Goal: Task Accomplishment & Management: Manage account settings

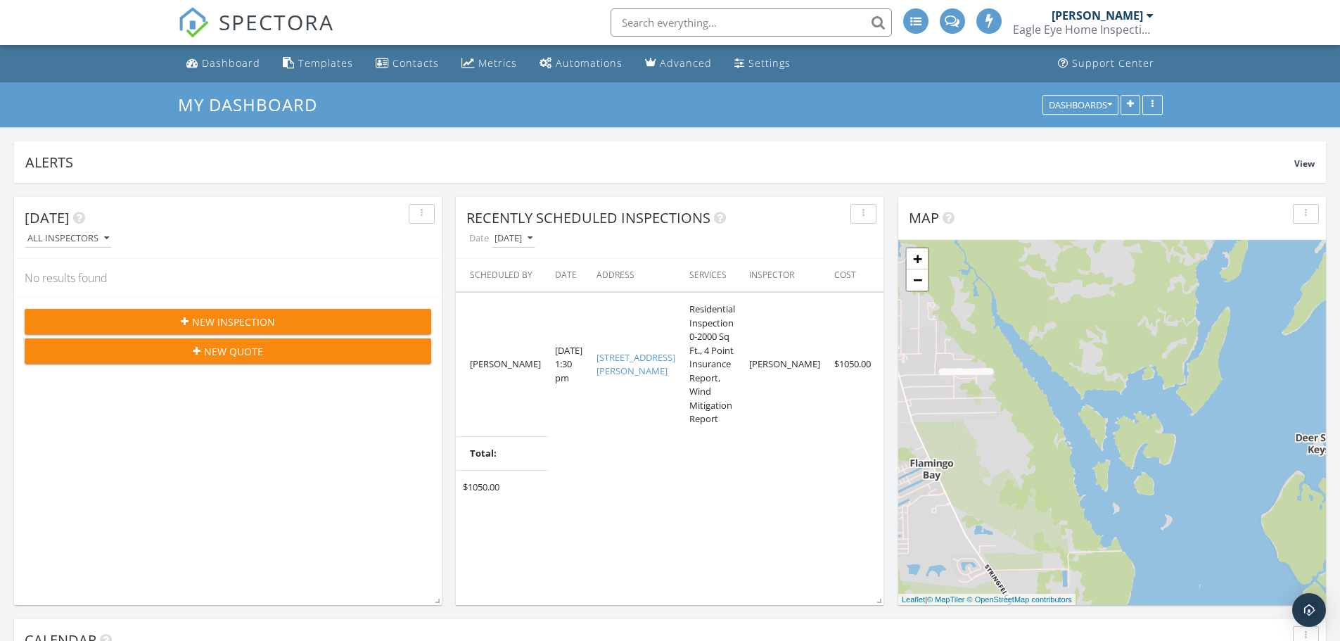
click at [320, 324] on div "New Inspection" at bounding box center [228, 321] width 384 height 15
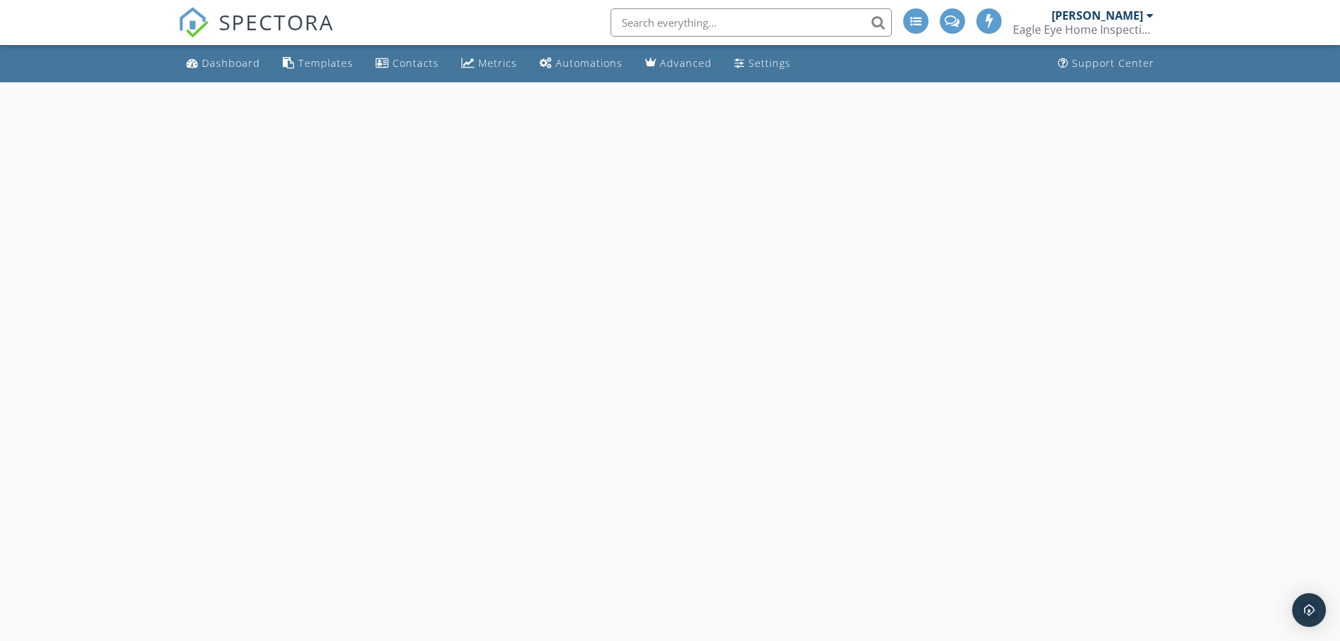
select select "8"
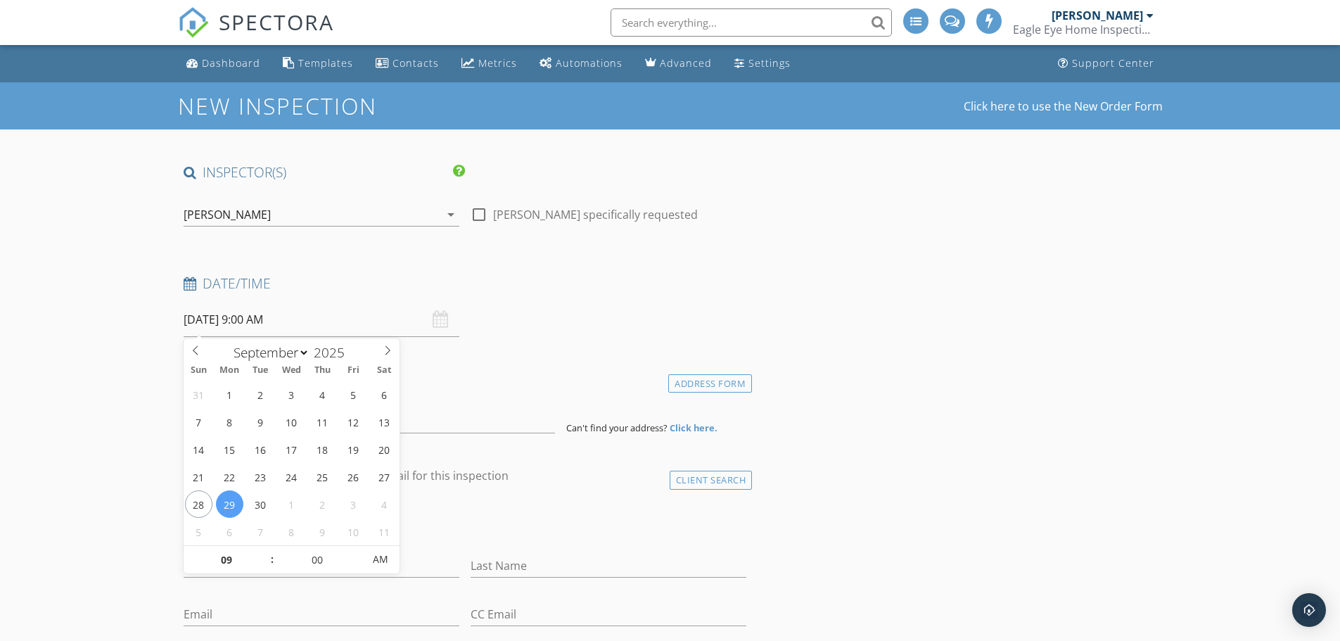
drag, startPoint x: 57, startPoint y: 486, endPoint x: 56, endPoint y: 467, distance: 19.0
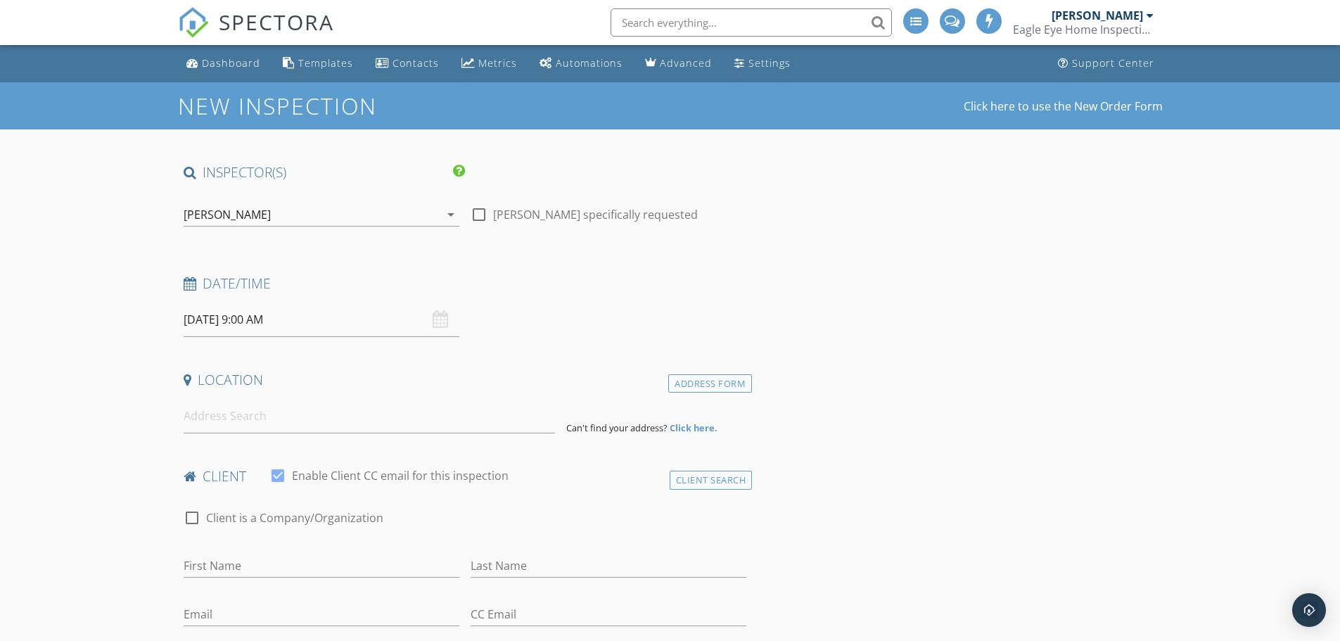
drag, startPoint x: 153, startPoint y: 329, endPoint x: 151, endPoint y: 321, distance: 8.9
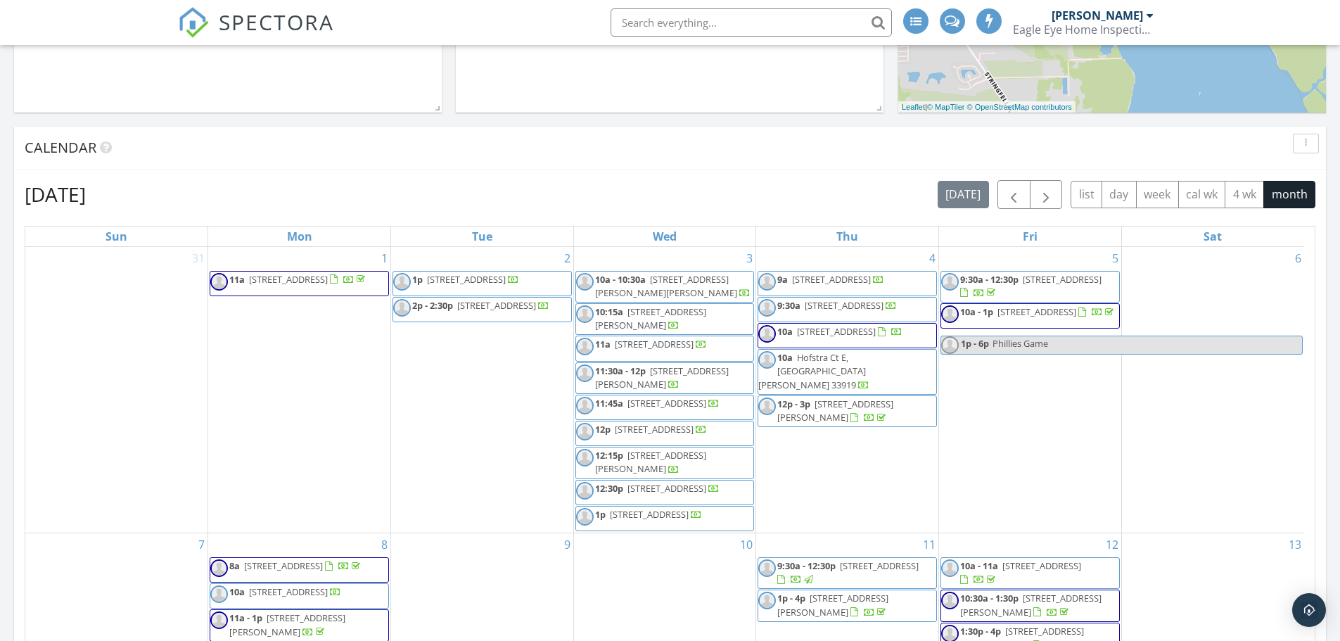
scroll to position [70, 0]
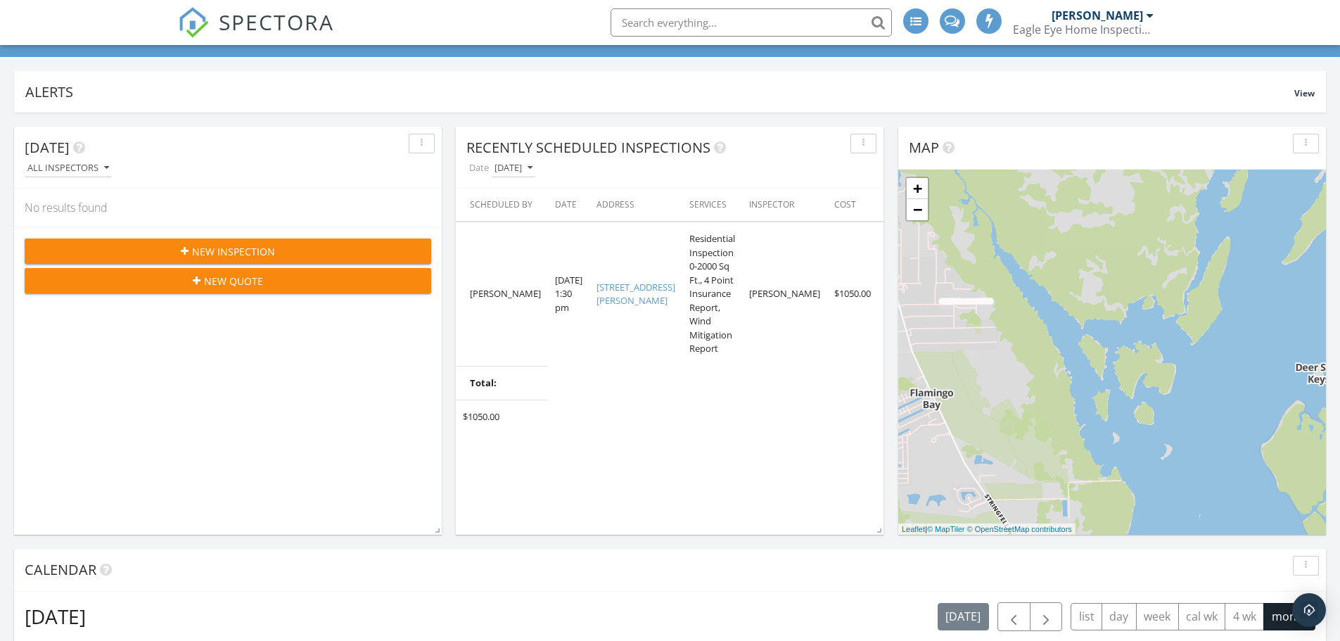
click at [192, 247] on div "New Inspection" at bounding box center [228, 251] width 384 height 15
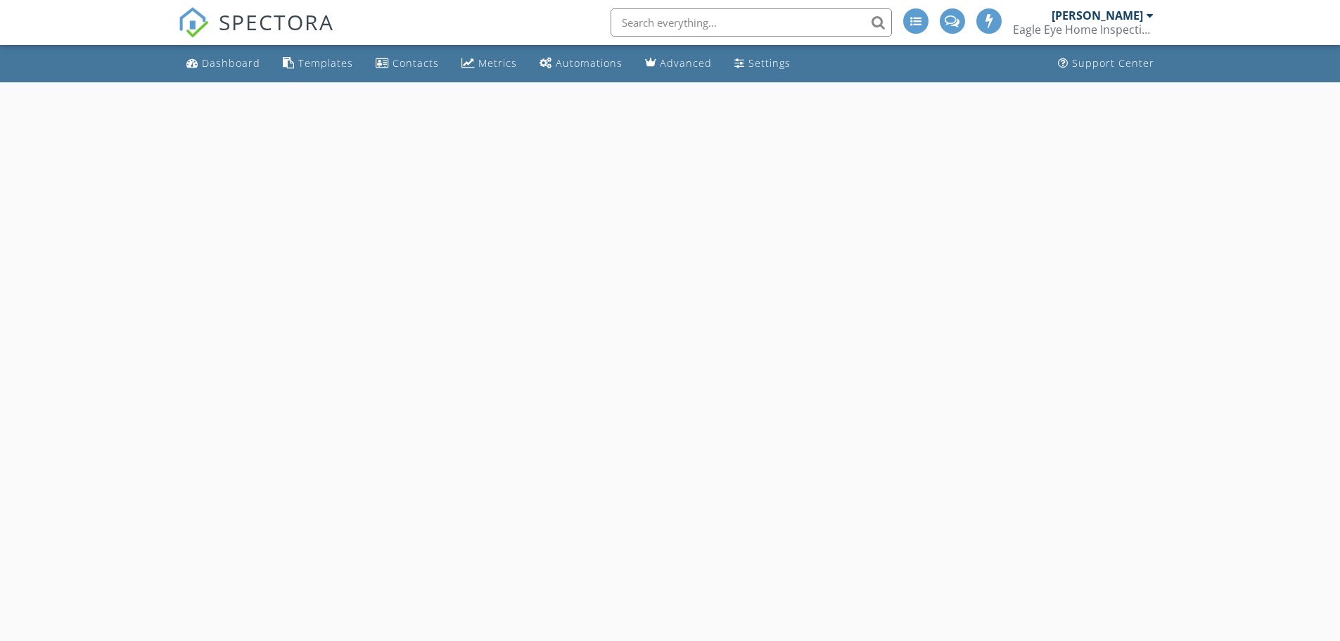
select select "8"
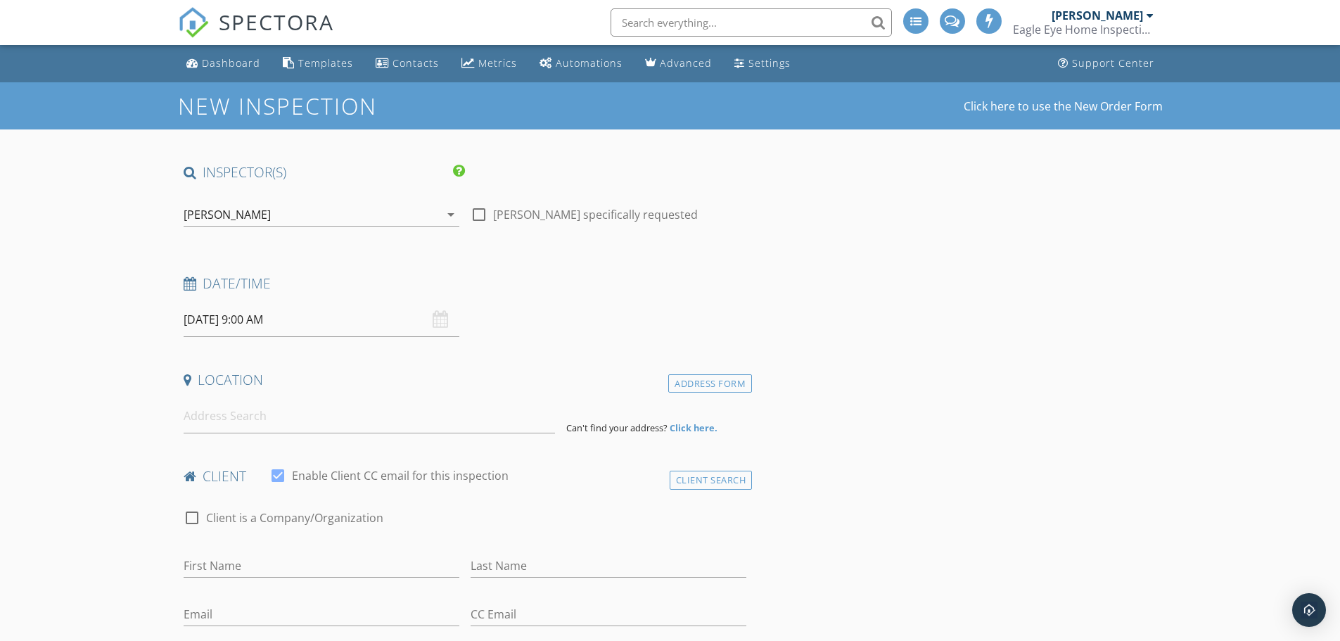
click at [206, 317] on input "[DATE] 9:00 AM" at bounding box center [322, 319] width 276 height 34
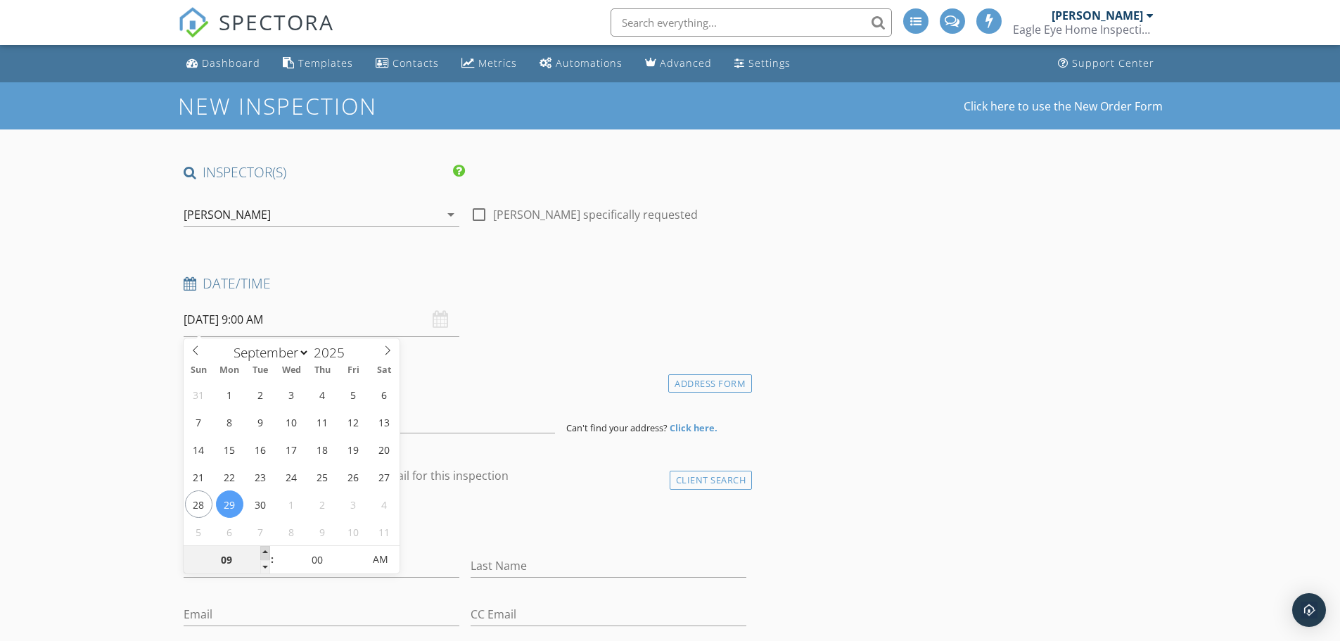
type input "10"
type input "[DATE] 10:00 AM"
click at [262, 550] on span at bounding box center [265, 553] width 10 height 14
type input "11"
type input "[DATE] 11:00 AM"
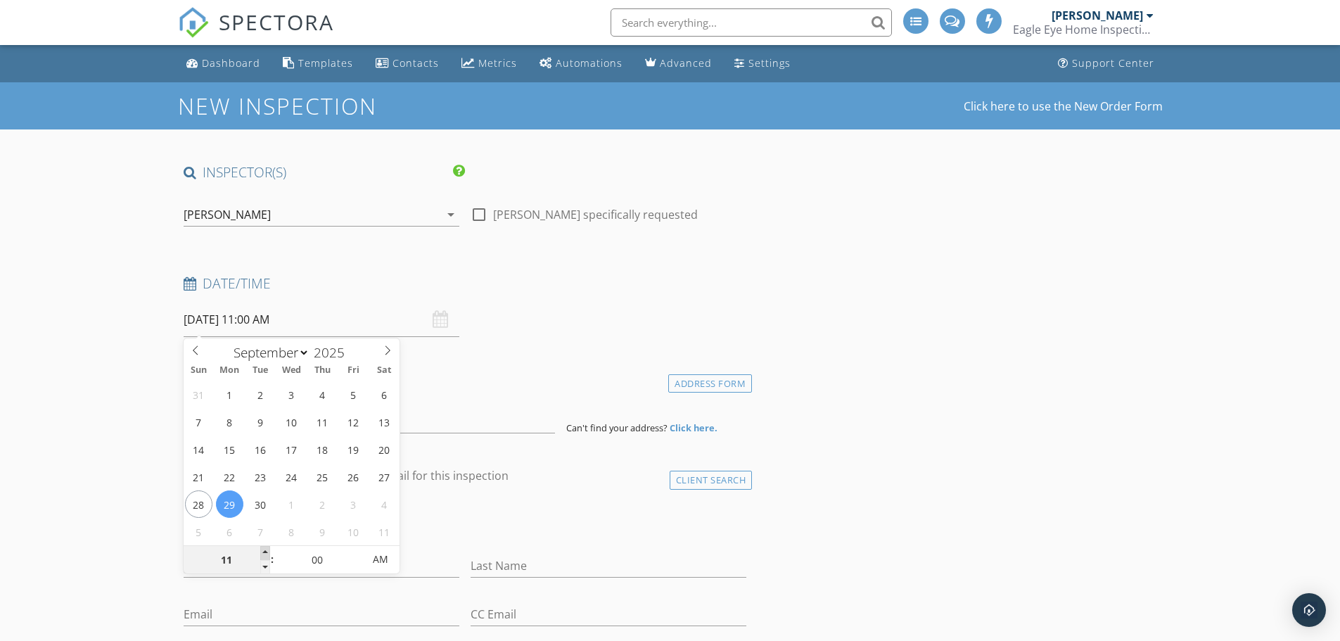
click at [262, 550] on span at bounding box center [265, 553] width 10 height 14
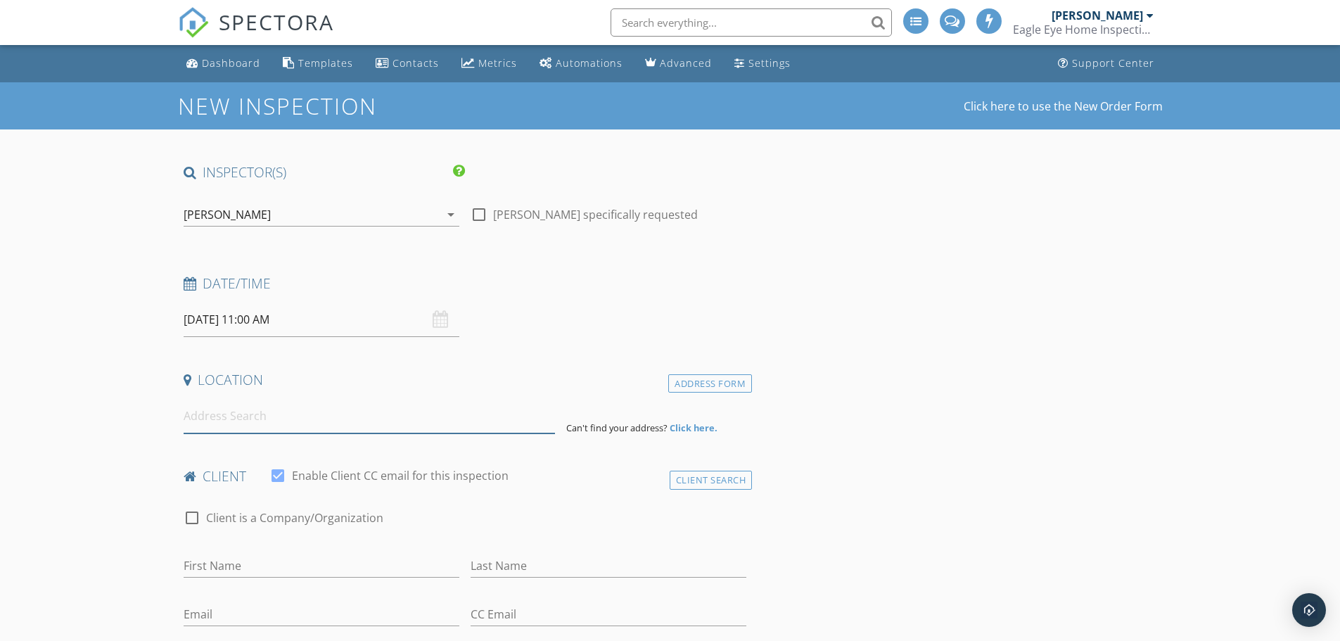
click at [326, 417] on input at bounding box center [369, 416] width 371 height 34
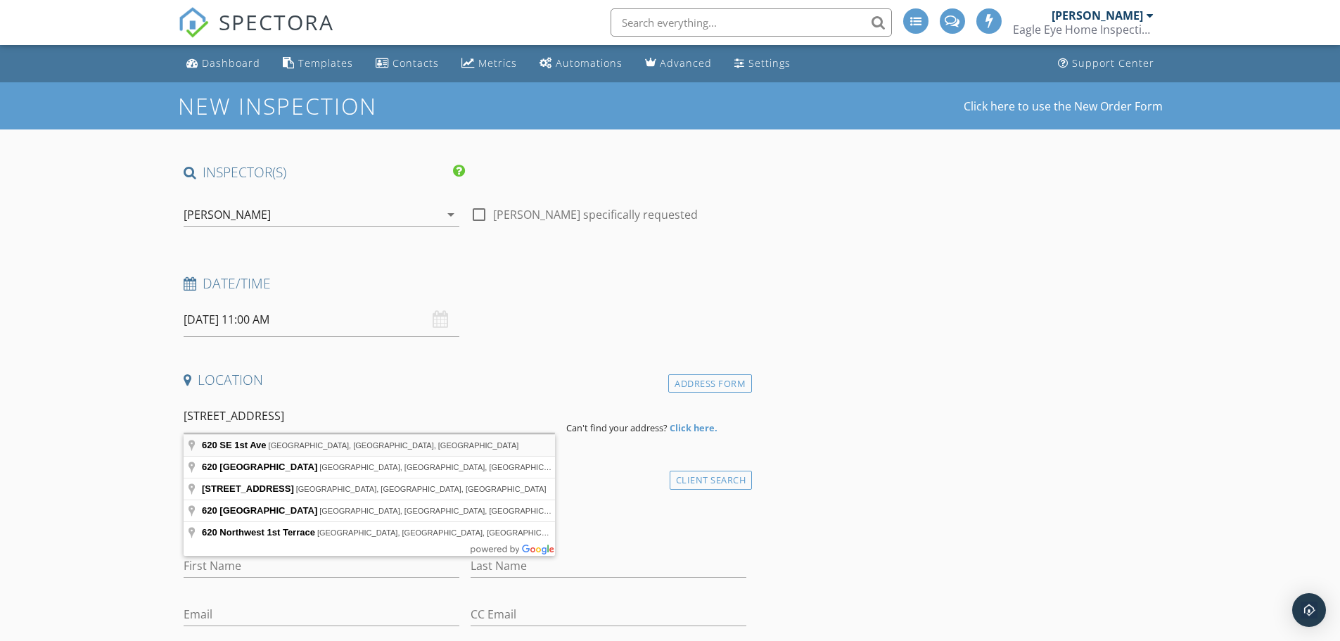
type input "620 SE 1st Ave, Cape Coral, FL, USA"
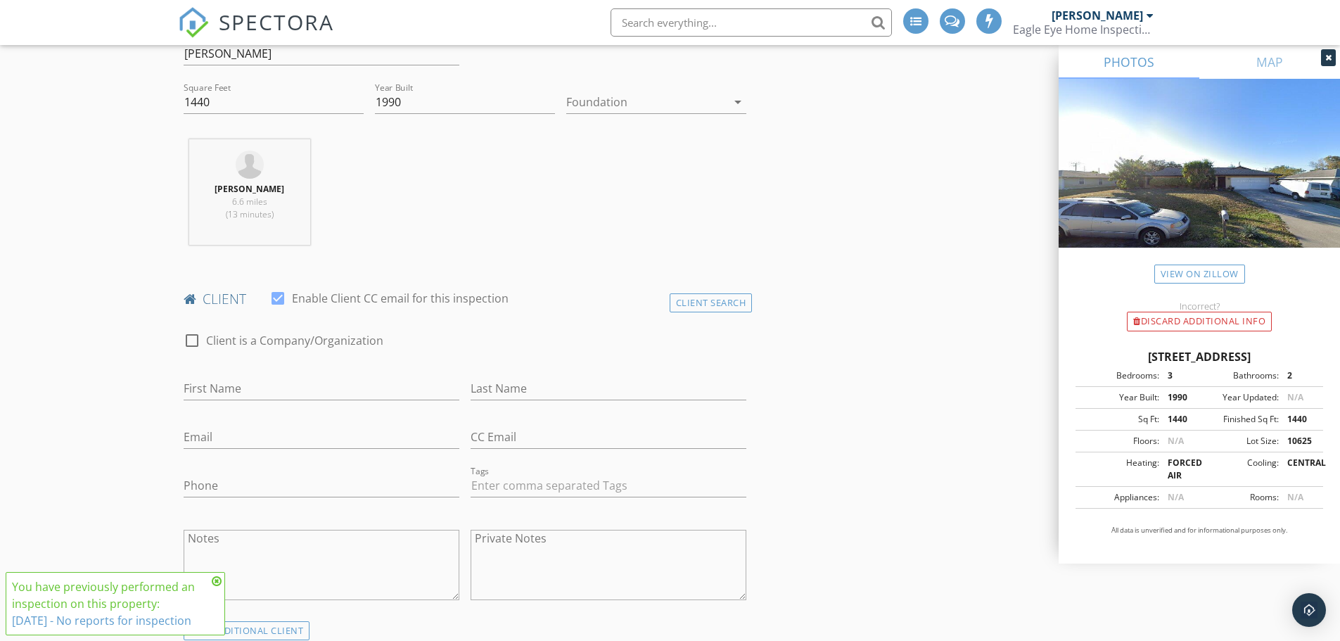
scroll to position [492, 0]
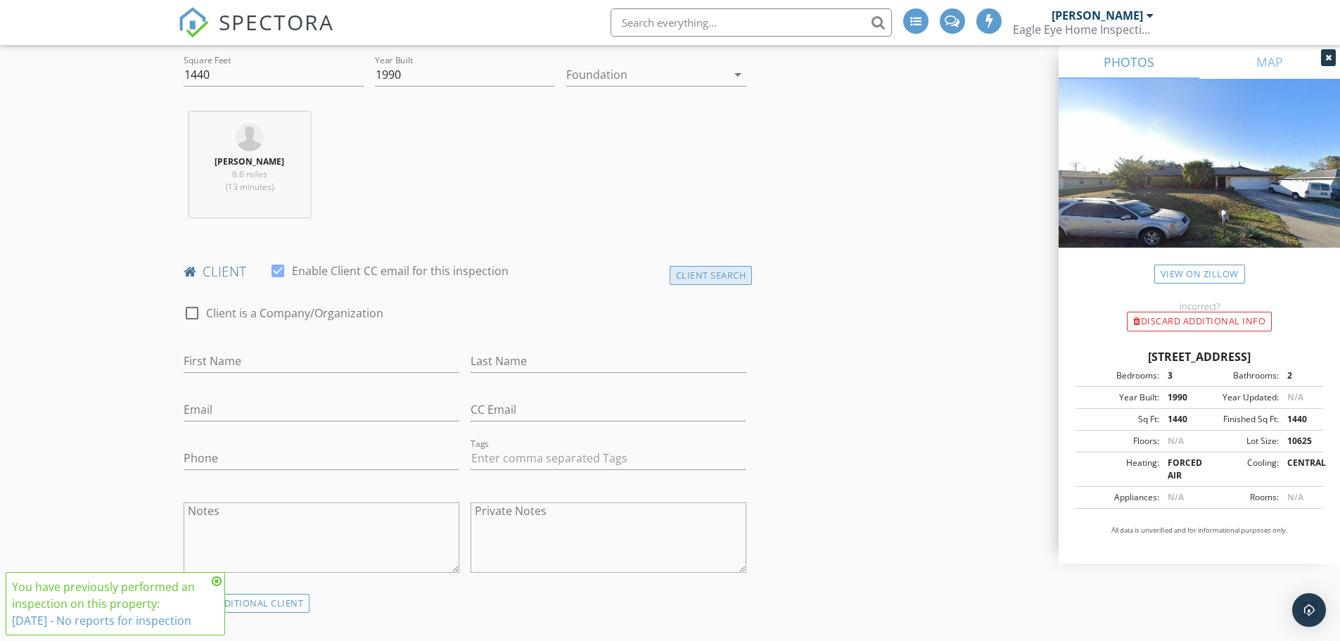
click at [724, 271] on div "Client Search" at bounding box center [711, 275] width 83 height 19
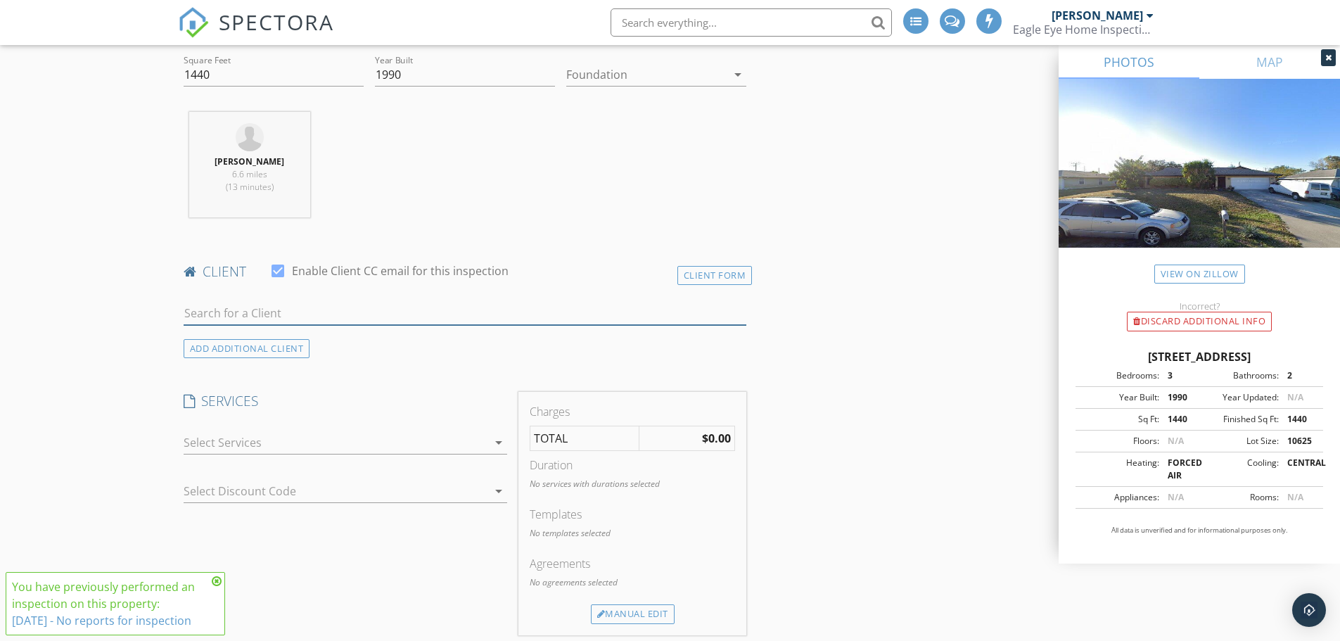
click at [546, 322] on input "text" at bounding box center [465, 313] width 563 height 23
type input "inspec"
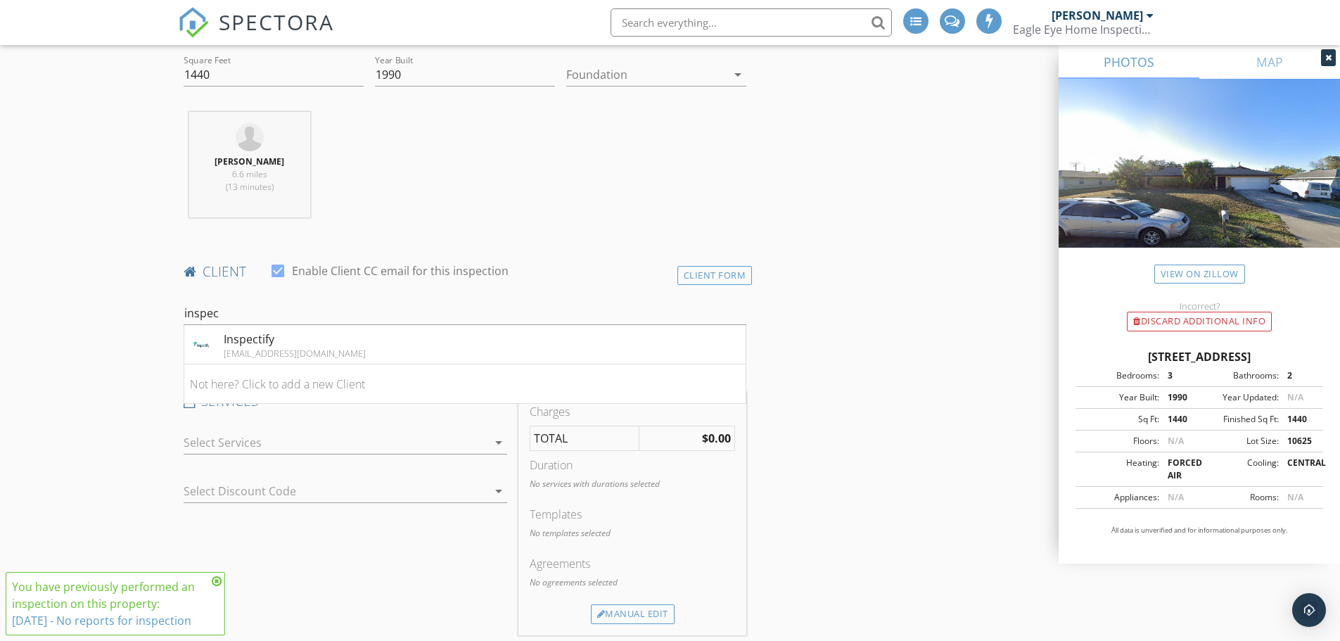
click at [203, 343] on img at bounding box center [201, 344] width 23 height 23
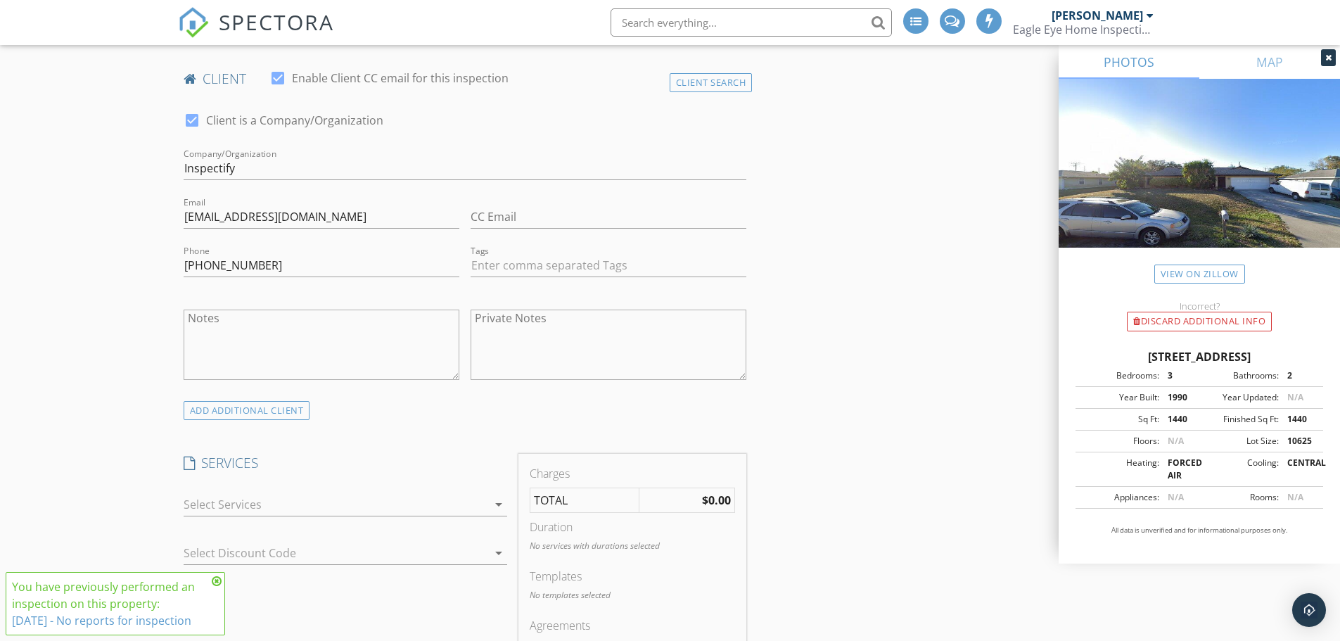
scroll to position [703, 0]
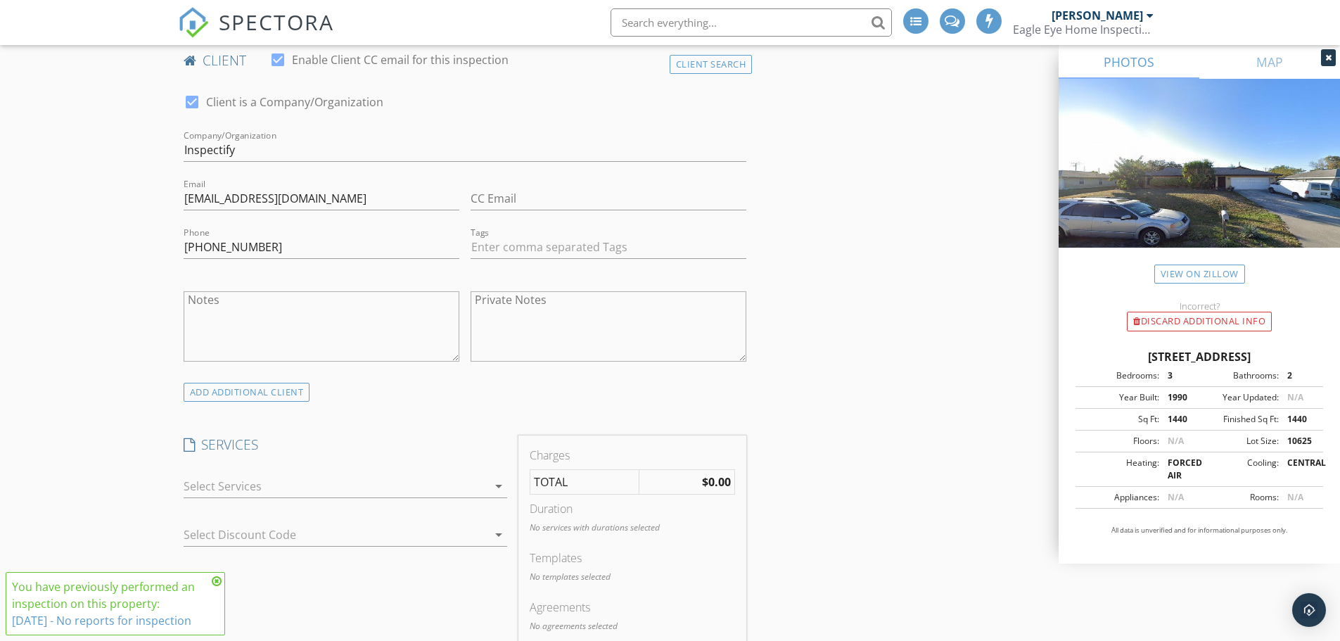
click at [352, 490] on div at bounding box center [336, 486] width 304 height 23
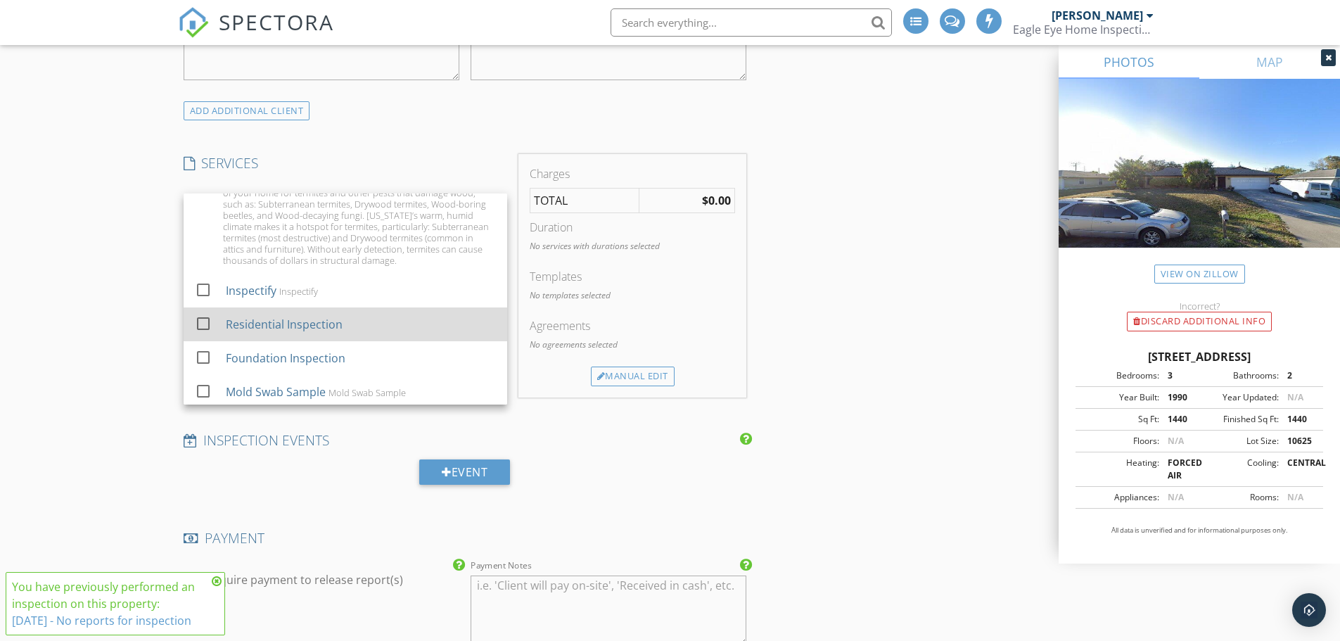
scroll to position [492, 0]
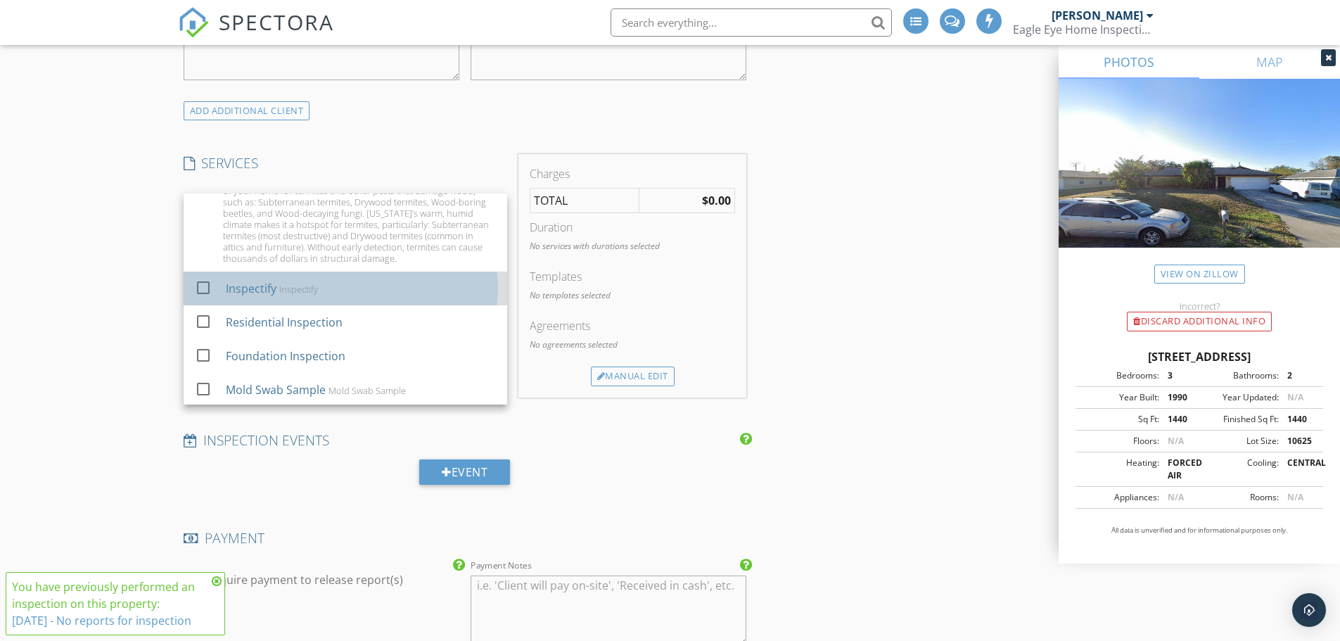
click at [363, 303] on div "check_box_outline_blank Inspectify Inspectify" at bounding box center [345, 289] width 301 height 32
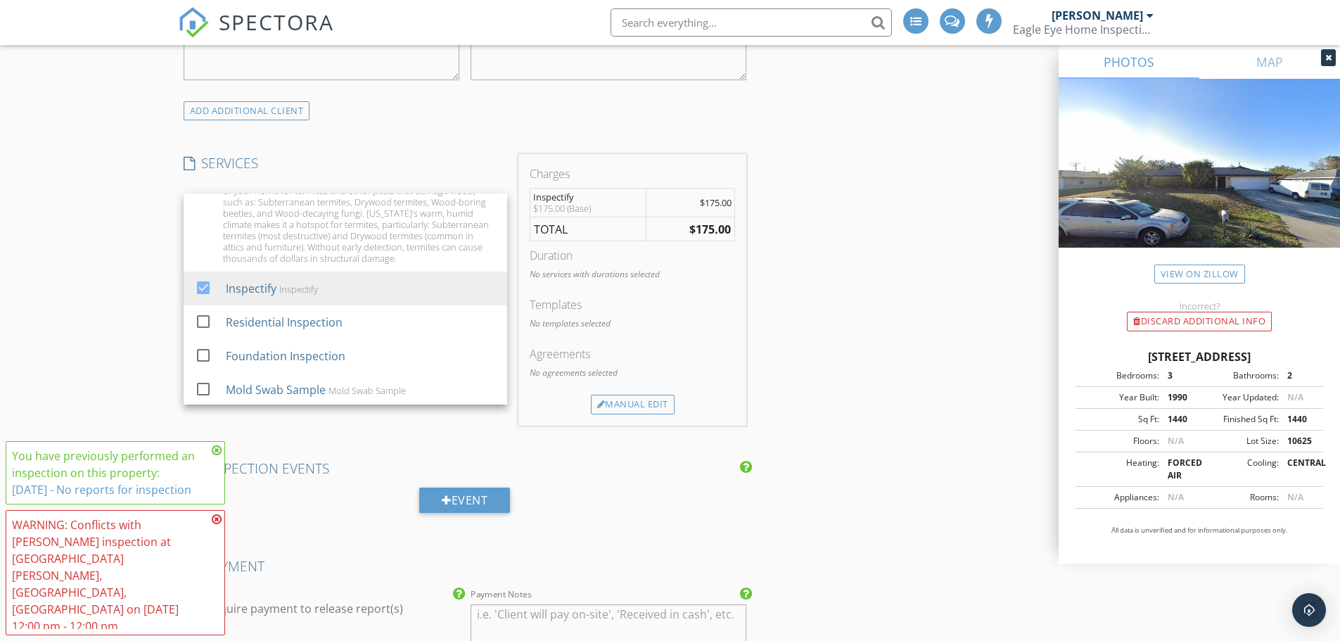
drag, startPoint x: 95, startPoint y: 407, endPoint x: 124, endPoint y: 431, distance: 37.5
click at [96, 407] on div "New Inspection Click here to use the New Order Form INSPECTOR(S) check_box Nick…" at bounding box center [670, 395] width 1340 height 2595
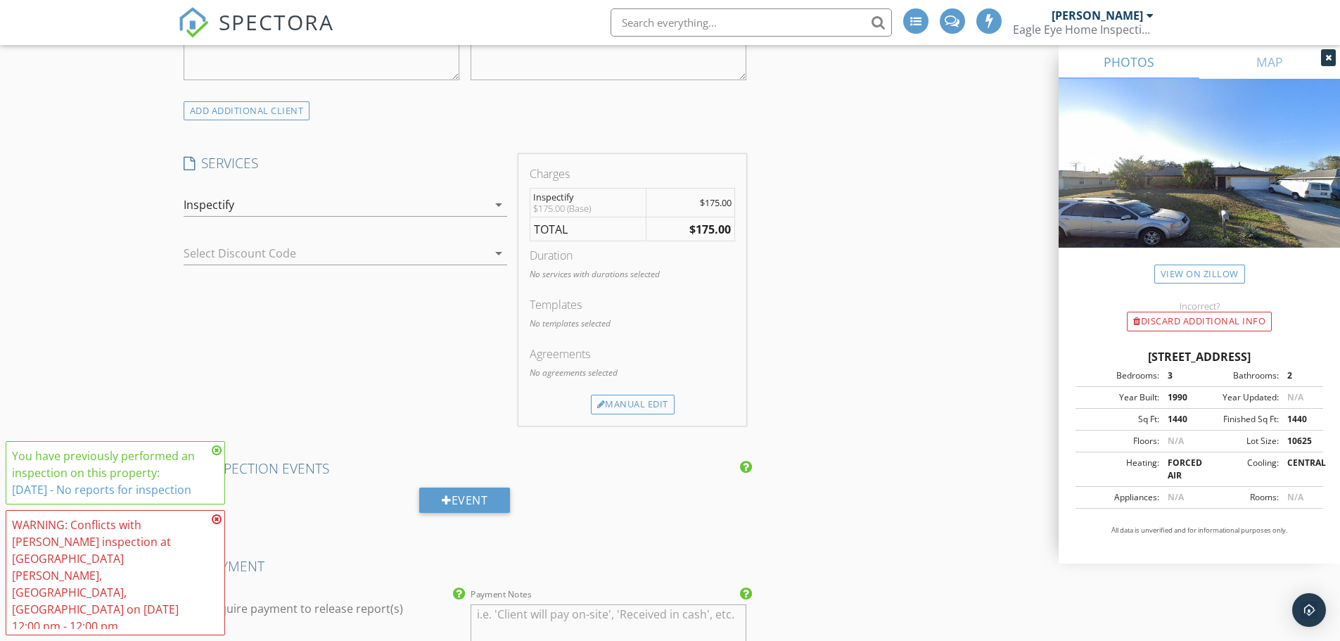
click at [215, 456] on icon at bounding box center [217, 450] width 10 height 11
click at [221, 572] on div "WARNING: Conflicts with Nick Korchick's inspection at Cypress Trail Resort Circ…" at bounding box center [115, 572] width 219 height 125
click at [210, 563] on div "WARNING: Conflicts with Nick Korchick's inspection at Cypress Trail Resort Circ…" at bounding box center [115, 572] width 207 height 113
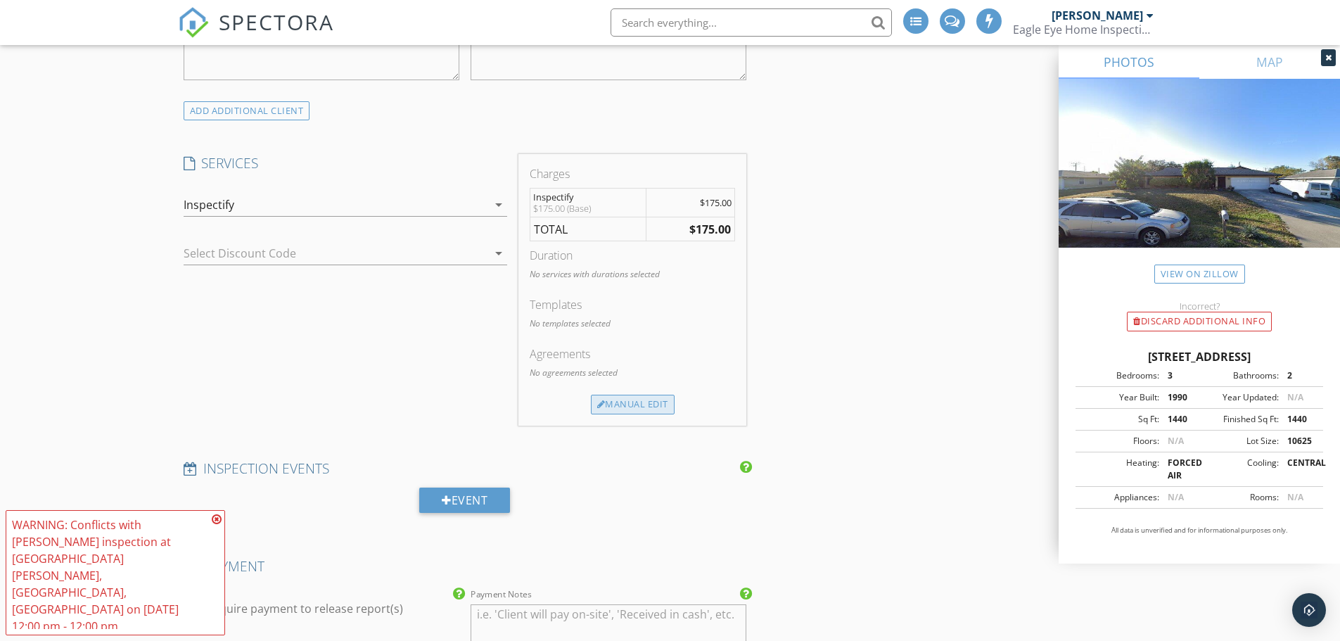
click at [625, 402] on div "Manual Edit" at bounding box center [633, 405] width 84 height 20
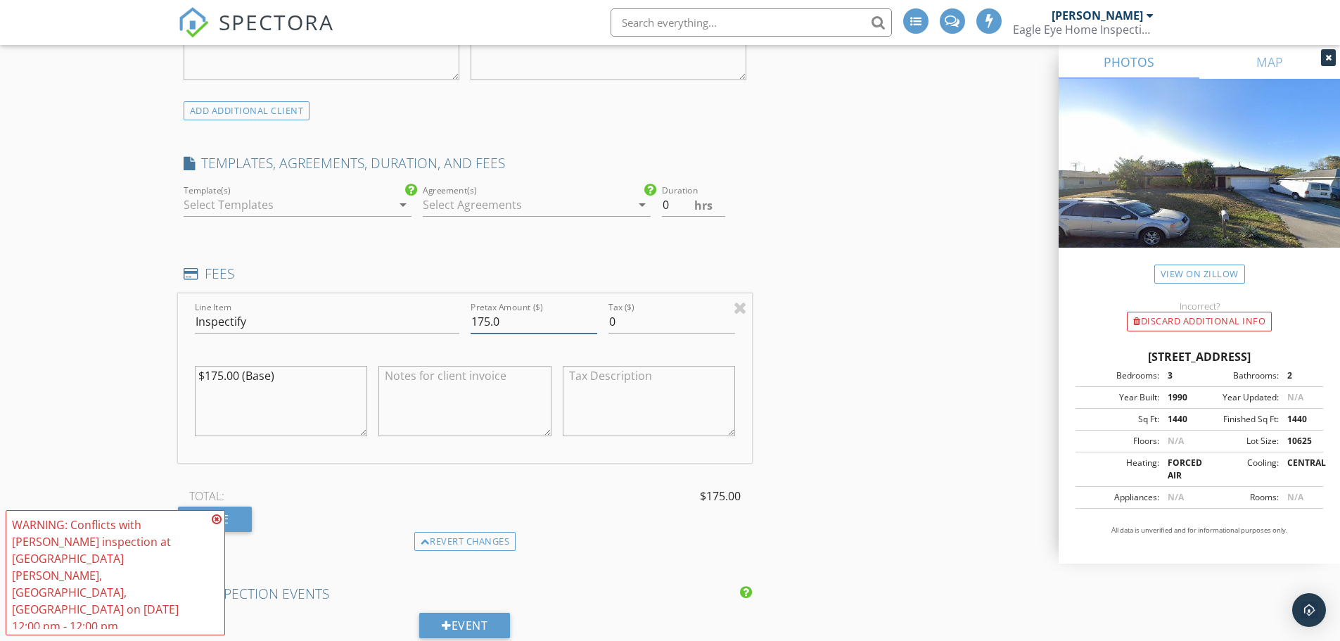
drag, startPoint x: 386, startPoint y: 302, endPoint x: 378, endPoint y: 304, distance: 8.6
click at [385, 303] on div "Line Item Inspectify Pretax Amount ($) 175.0 Tax ($) 0 $175.00 (Base)" at bounding box center [465, 378] width 575 height 170
type input "2"
type input "30"
click at [61, 307] on div "New Inspection Click here to use the New Order Form INSPECTOR(S) check_box Nick…" at bounding box center [670, 458] width 1340 height 2720
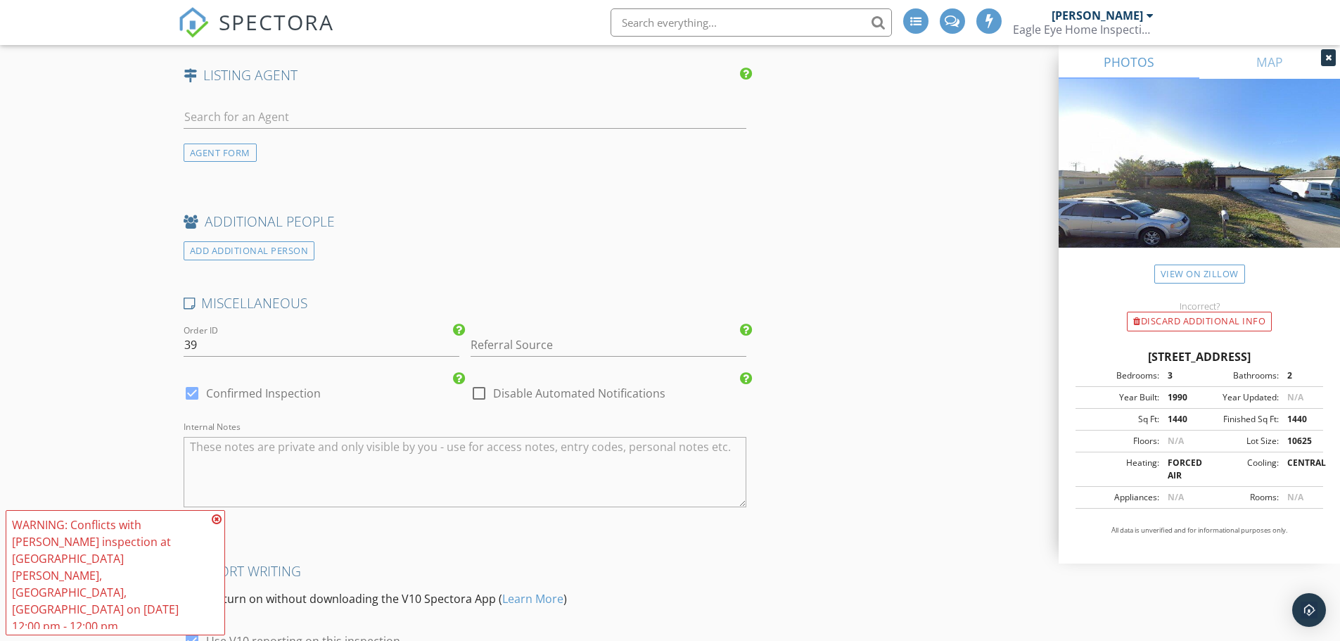
scroll to position [2162, 0]
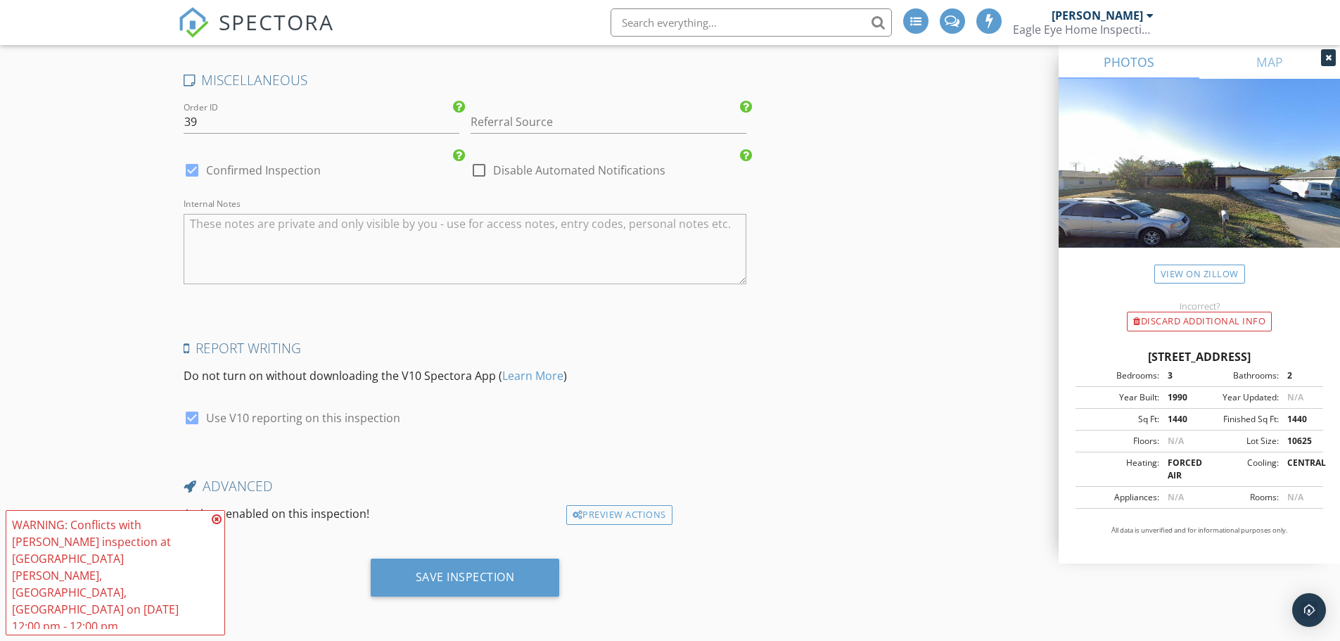
click at [525, 167] on label "Disable Automated Notifications" at bounding box center [579, 170] width 172 height 14
checkbox input "true"
drag, startPoint x: 510, startPoint y: 549, endPoint x: 480, endPoint y: 583, distance: 45.3
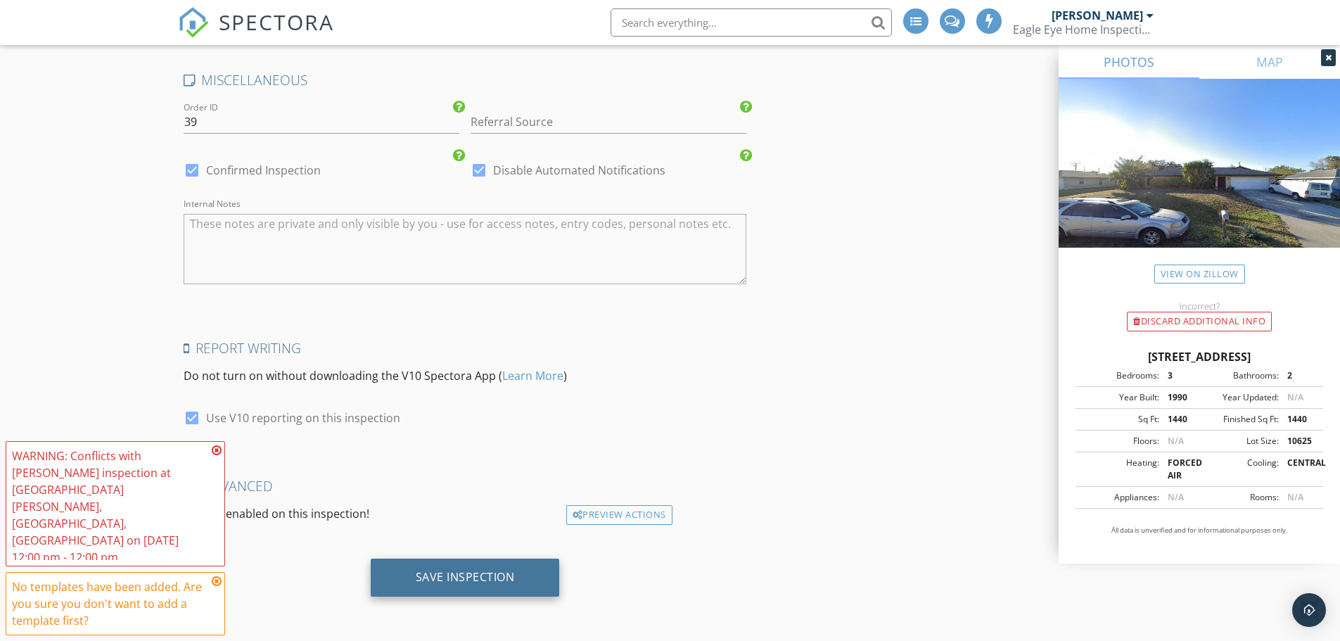
click at [478, 585] on div "Save Inspection" at bounding box center [465, 578] width 189 height 38
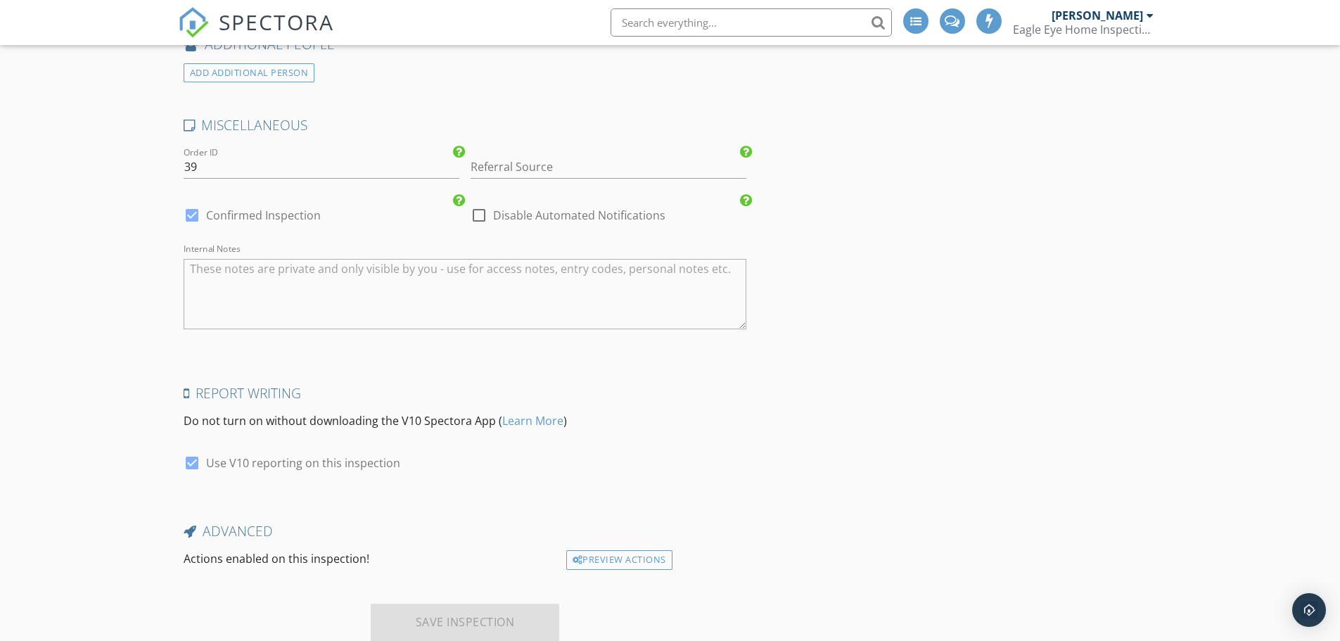
scroll to position [1720, 0]
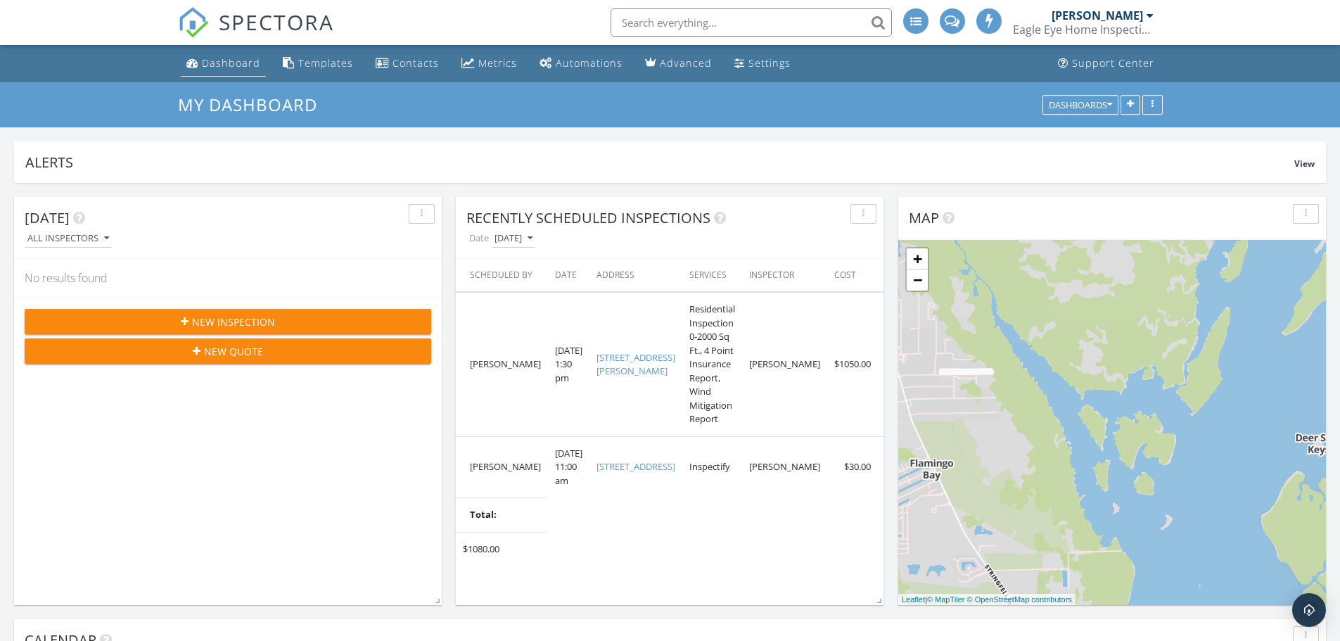
click at [237, 60] on div "Dashboard" at bounding box center [231, 62] width 58 height 13
click at [241, 64] on div "Dashboard" at bounding box center [231, 62] width 58 height 13
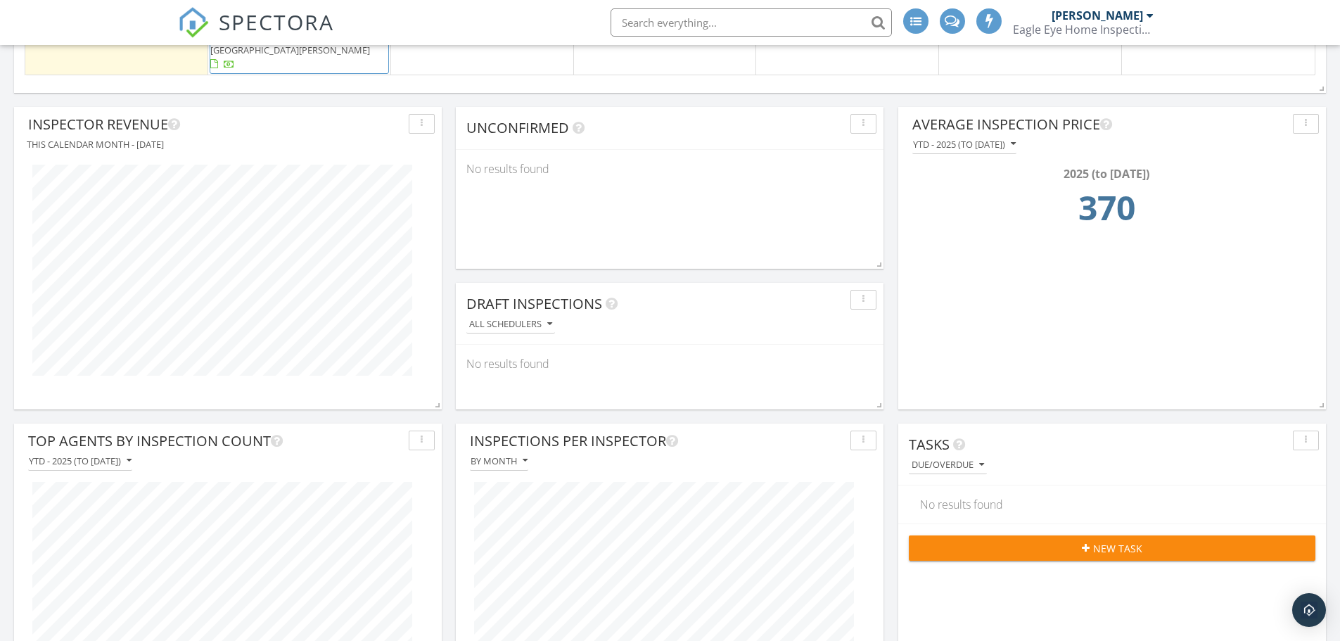
scroll to position [1125, 0]
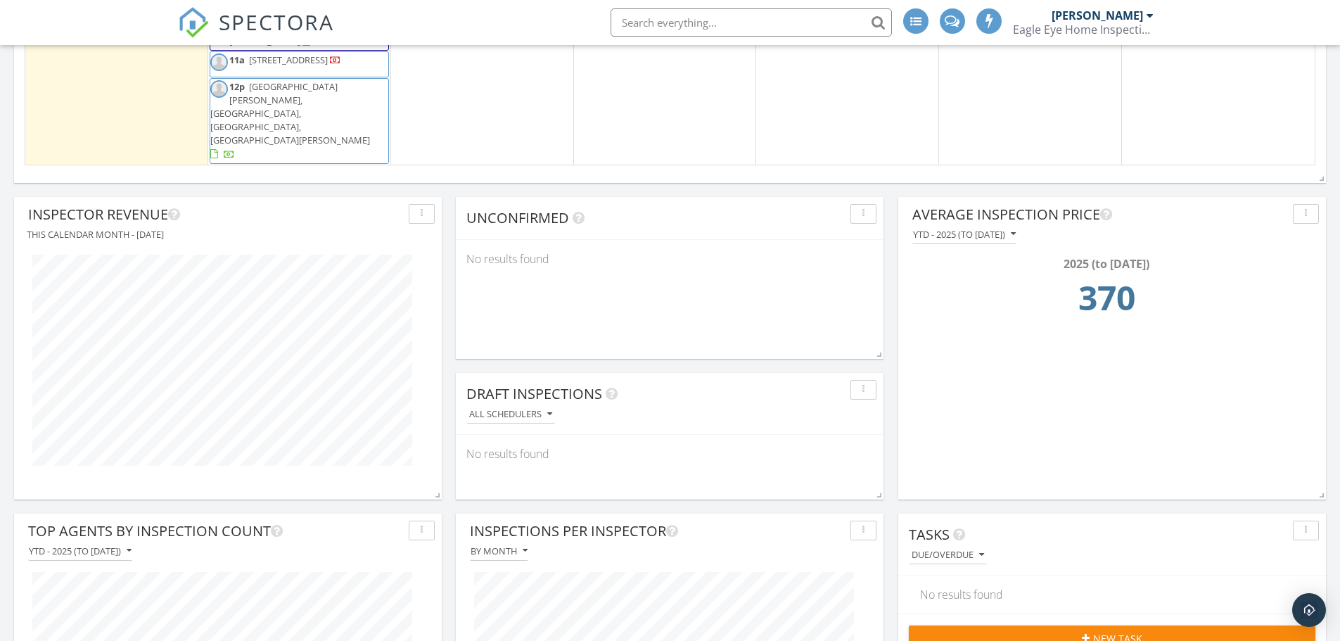
click at [202, 240] on div "This calendar month - [DATE]" at bounding box center [228, 234] width 414 height 18
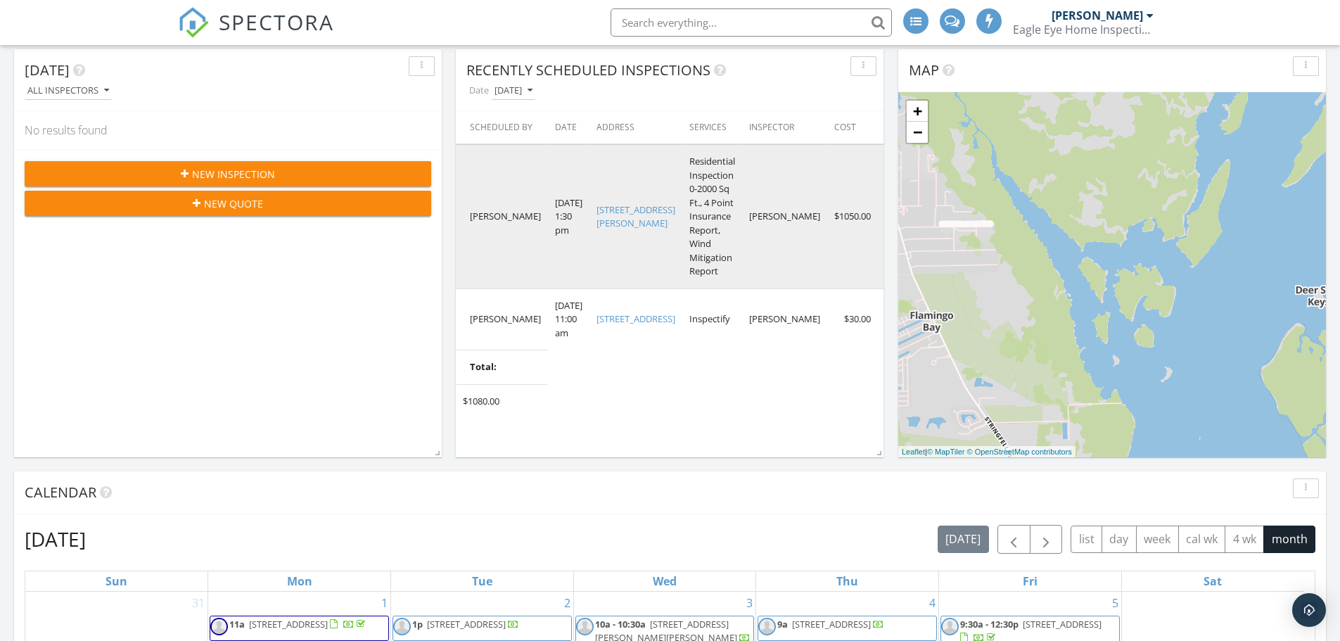
scroll to position [0, 0]
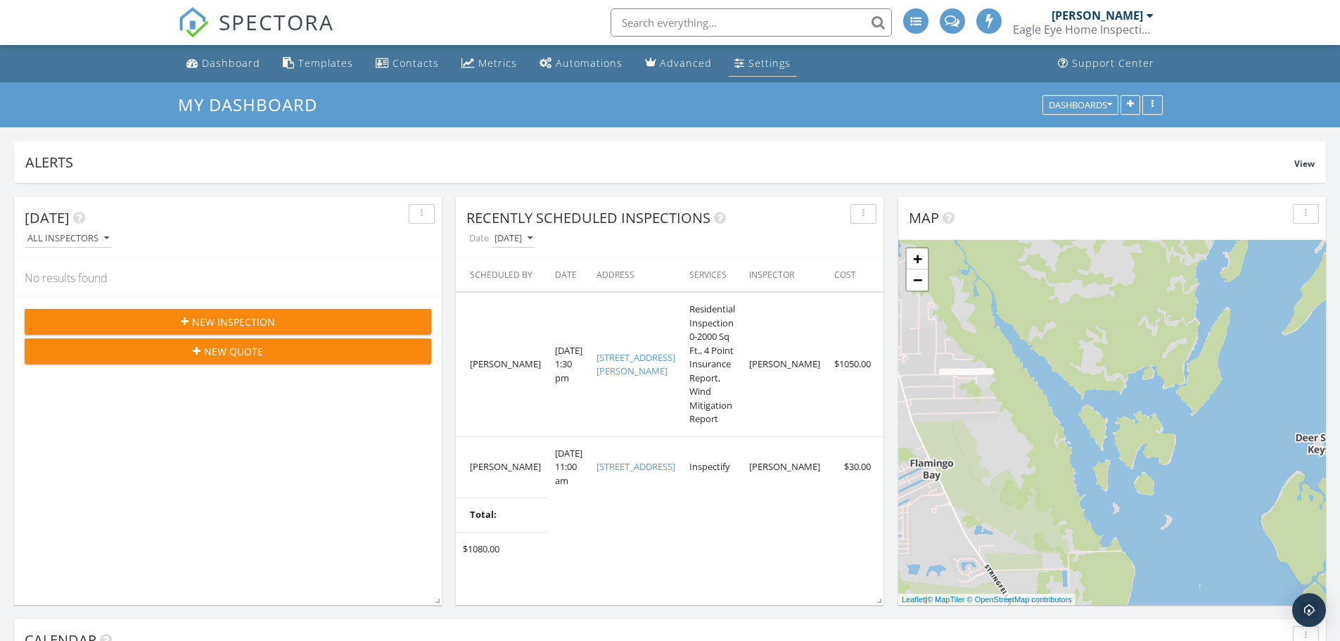
click at [774, 70] on link "Settings" at bounding box center [763, 64] width 68 height 26
click at [796, 65] on div "Dashboard Templates Contacts Metrics Automations Advanced Settings Support Cent…" at bounding box center [670, 63] width 985 height 37
click at [762, 65] on div "Settings" at bounding box center [769, 62] width 42 height 13
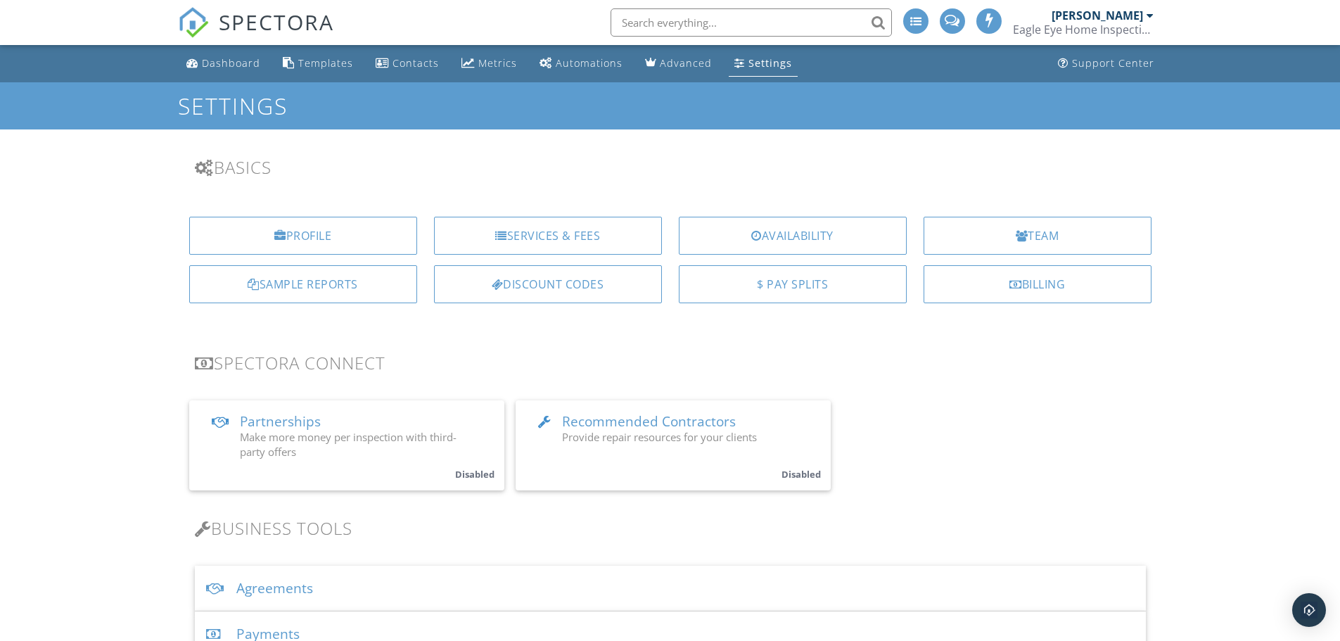
click at [1135, 22] on div "[PERSON_NAME]" at bounding box center [1097, 15] width 91 height 14
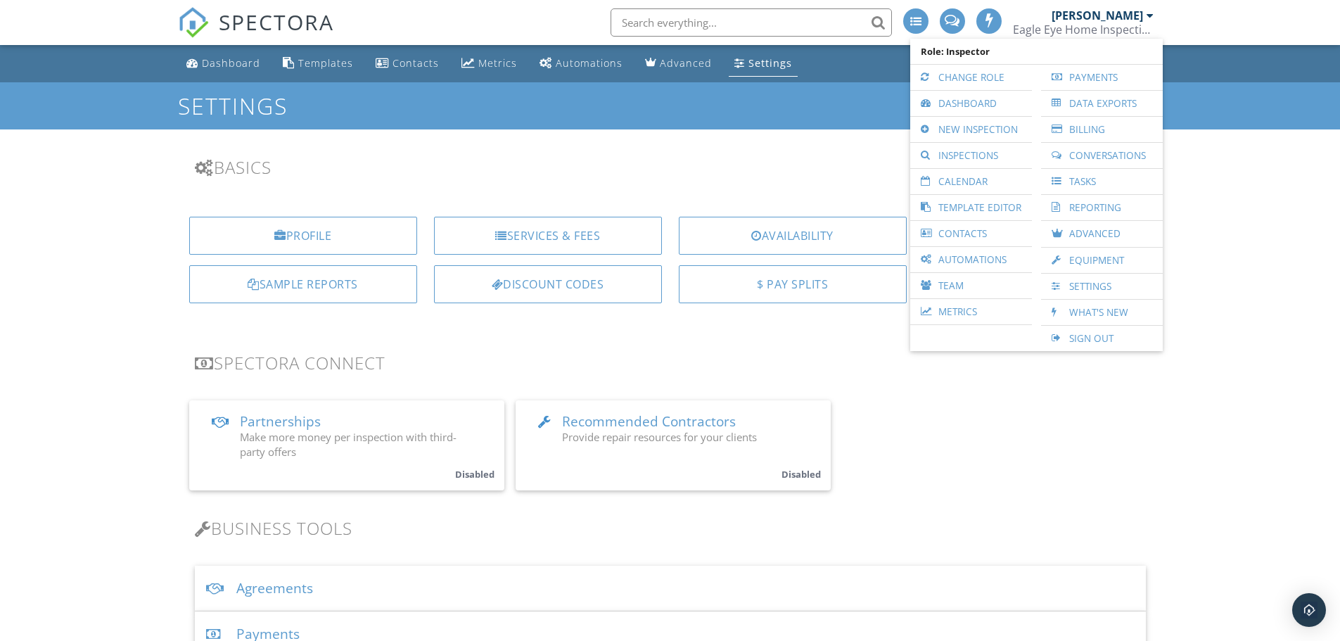
click at [1112, 210] on link "Reporting" at bounding box center [1102, 207] width 108 height 25
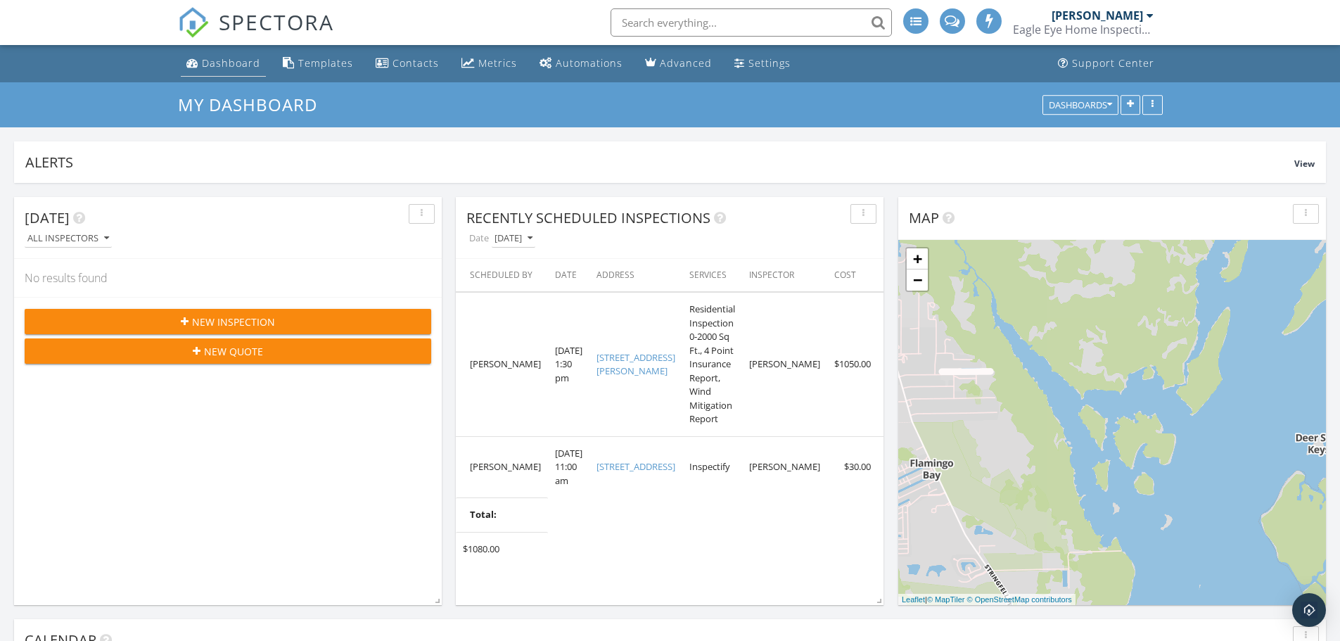
drag, startPoint x: 194, startPoint y: 68, endPoint x: 190, endPoint y: 75, distance: 7.6
click at [193, 68] on link "Dashboard" at bounding box center [223, 64] width 85 height 26
